Goal: Information Seeking & Learning: Learn about a topic

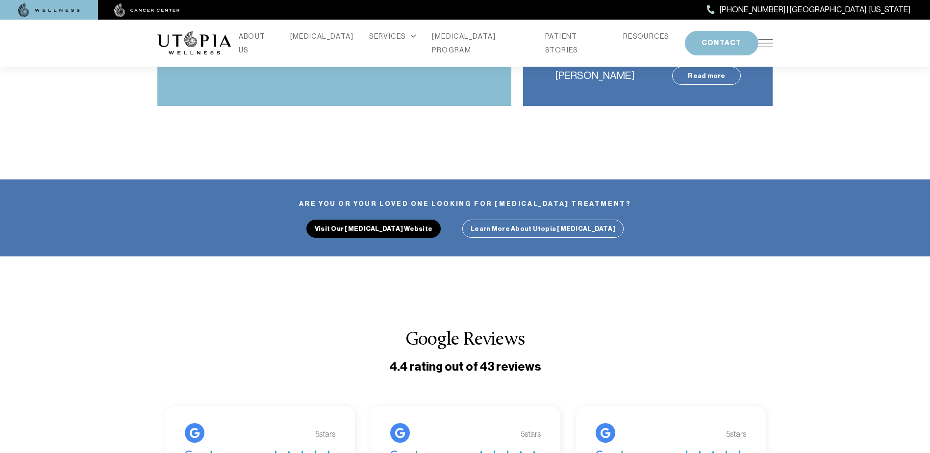
scroll to position [2991, 0]
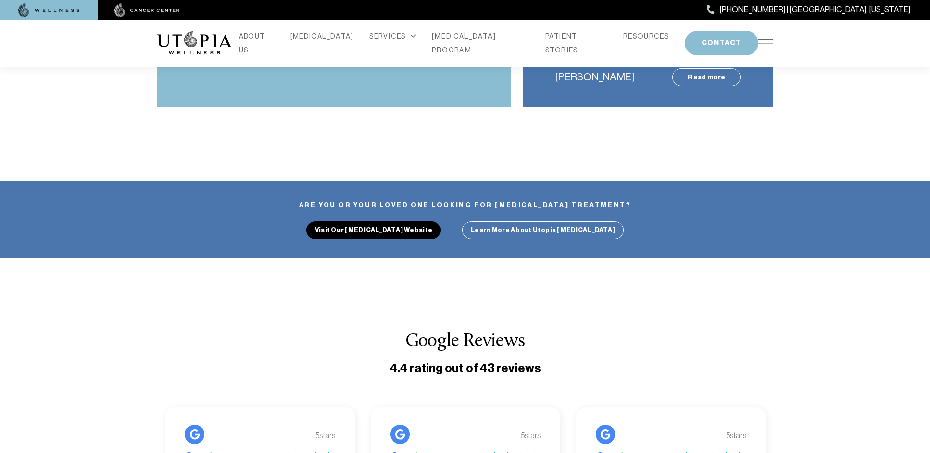
click at [756, 39] on div "ABOUT US [MEDICAL_DATA] SERVICES Services Overview [MEDICAL_DATA]: What It Is, …" at bounding box center [465, 43] width 616 height 47
click at [762, 42] on img at bounding box center [765, 43] width 15 height 8
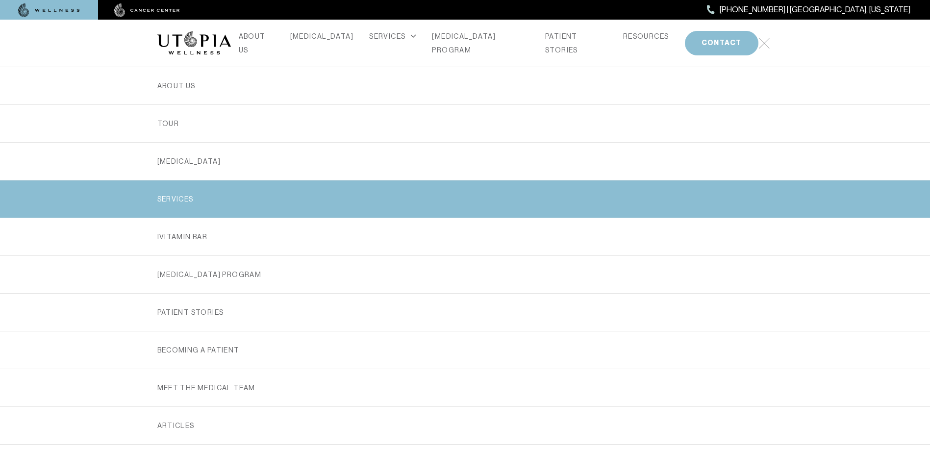
click at [198, 189] on link "SERVICES" at bounding box center [465, 198] width 616 height 37
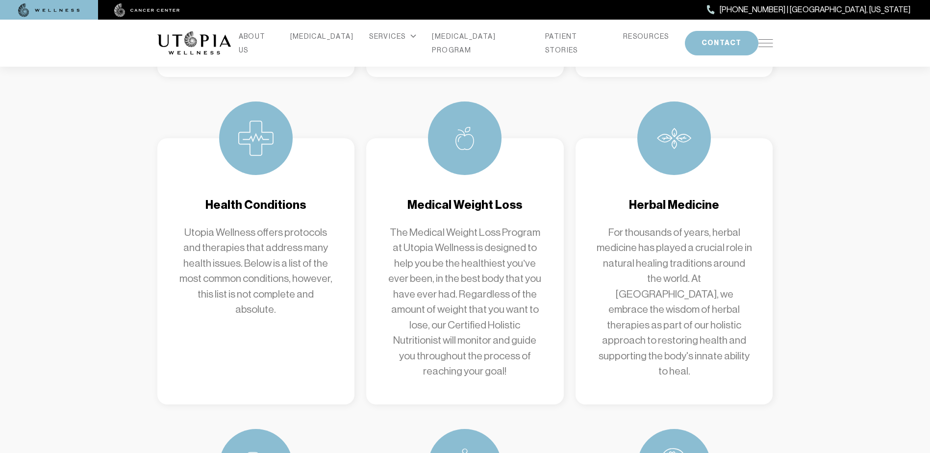
scroll to position [1025, 0]
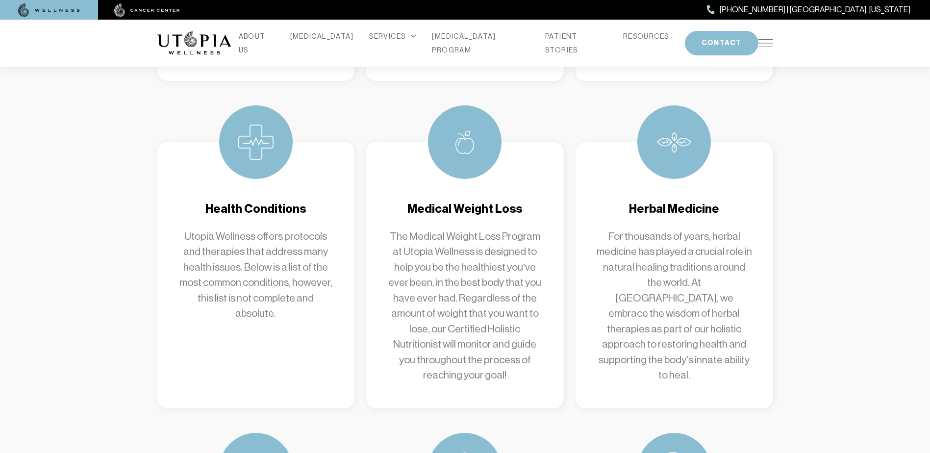
click at [468, 266] on p "The Medical Weight Loss Program at Utopia Wellness is designed to help you be t…" at bounding box center [465, 306] width 158 height 154
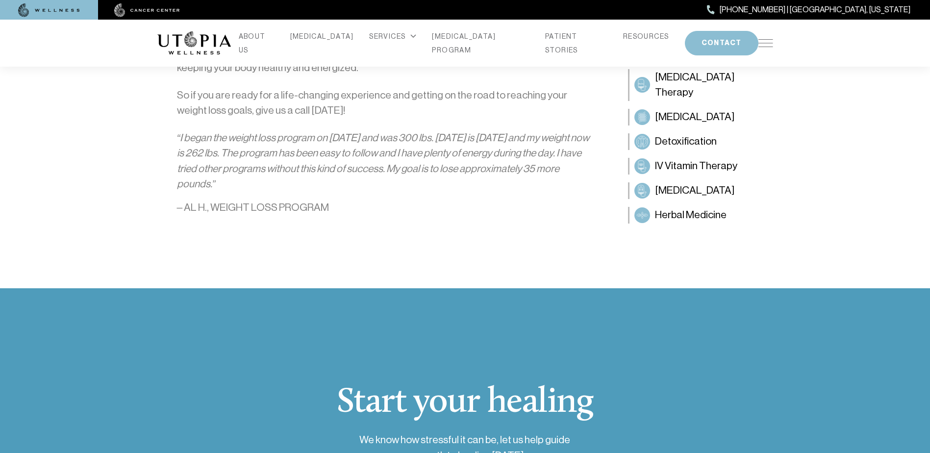
scroll to position [1226, 0]
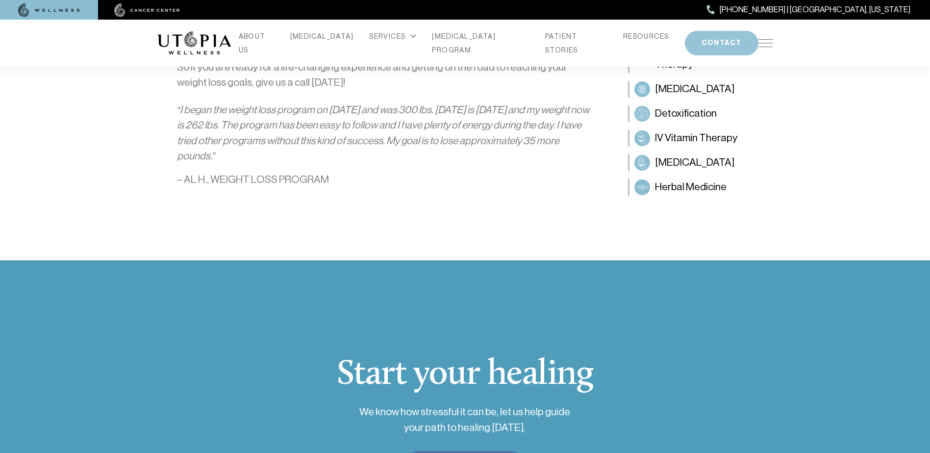
click at [703, 38] on button "CONTACT" at bounding box center [722, 43] width 74 height 25
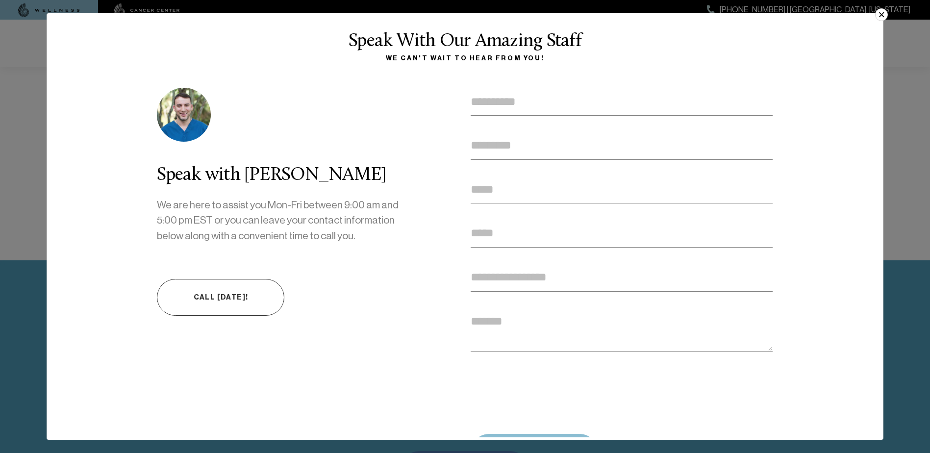
click at [879, 17] on button "×" at bounding box center [881, 14] width 13 height 13
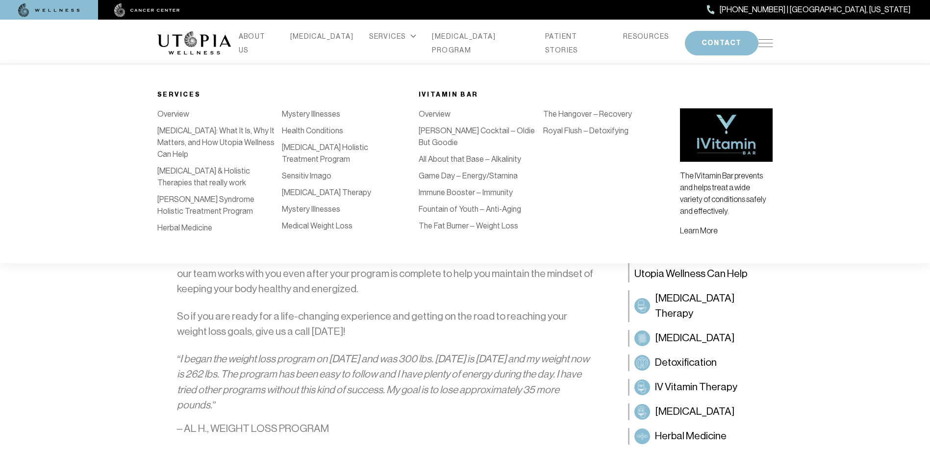
scroll to position [883, 0]
